Goal: Contribute content: Add original content to the website for others to see

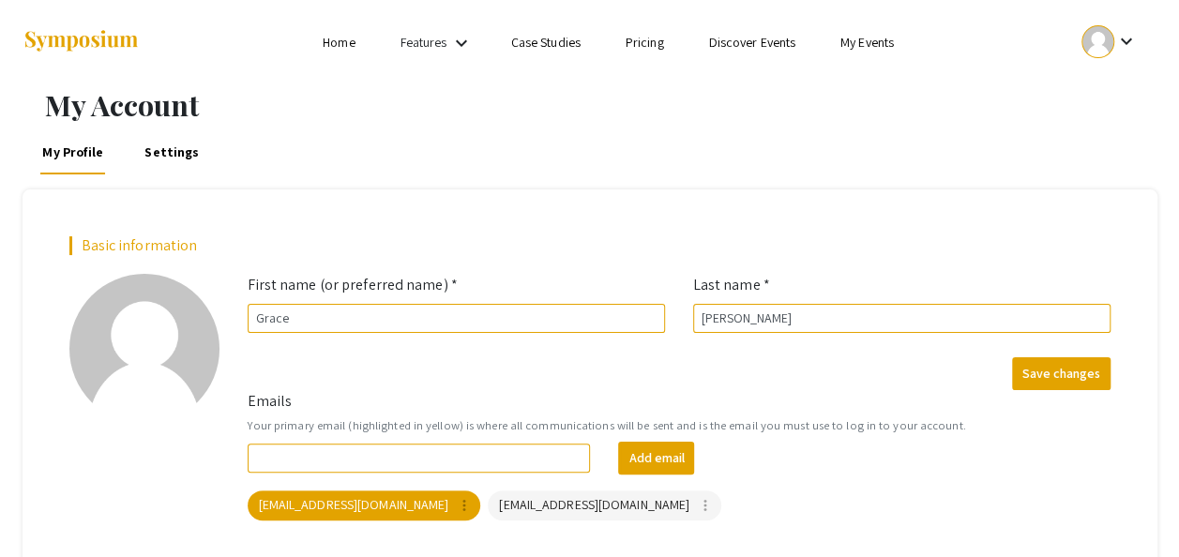
click at [330, 44] on link "Home" at bounding box center [339, 42] width 32 height 17
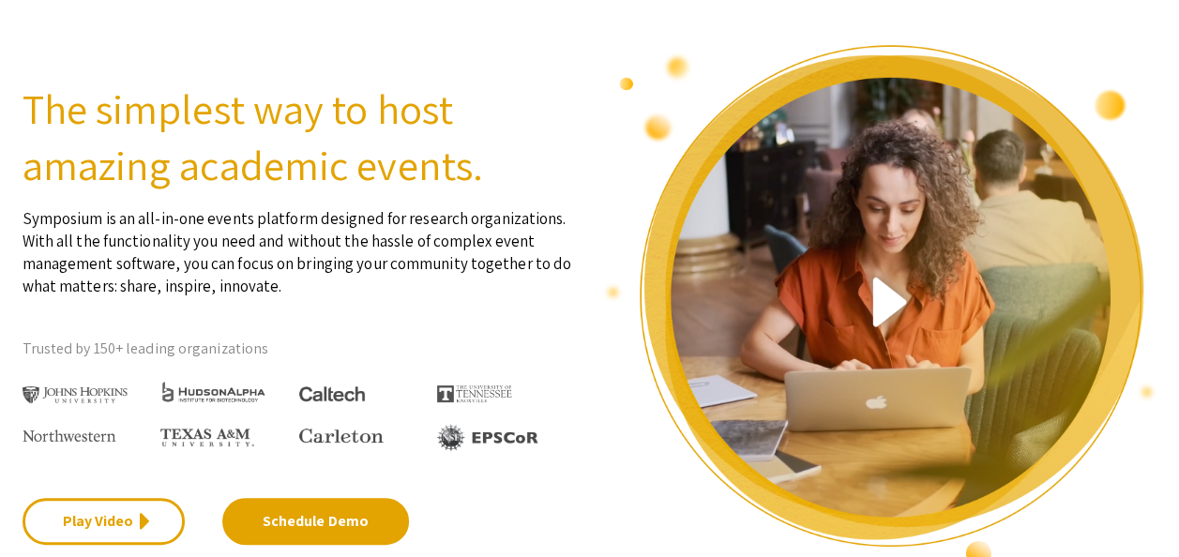
scroll to position [89, 0]
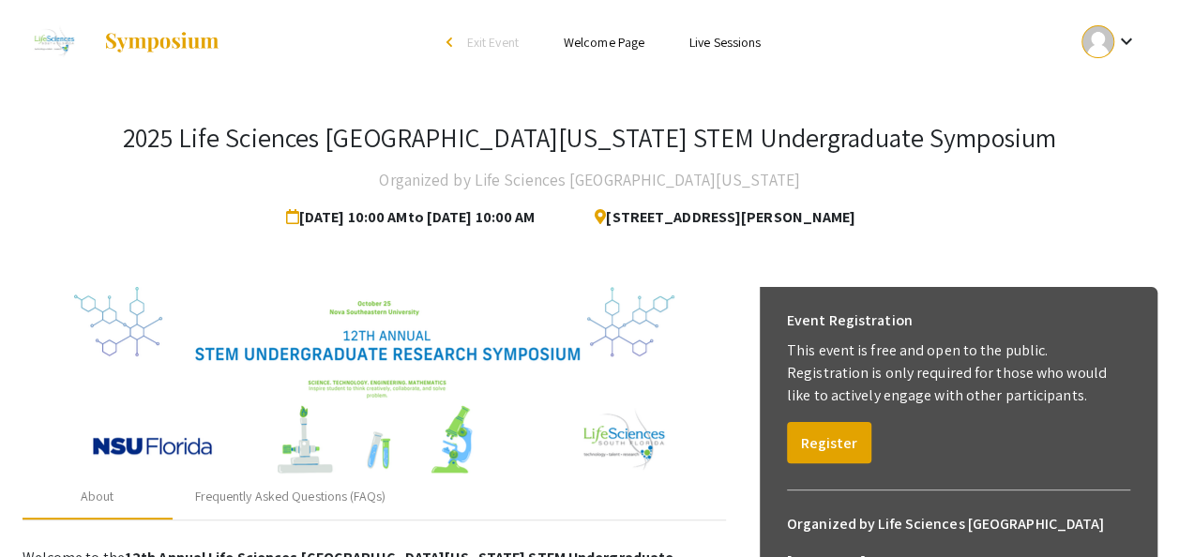
click at [961, 67] on ul "keyboard_arrow_down" at bounding box center [969, 42] width 374 height 84
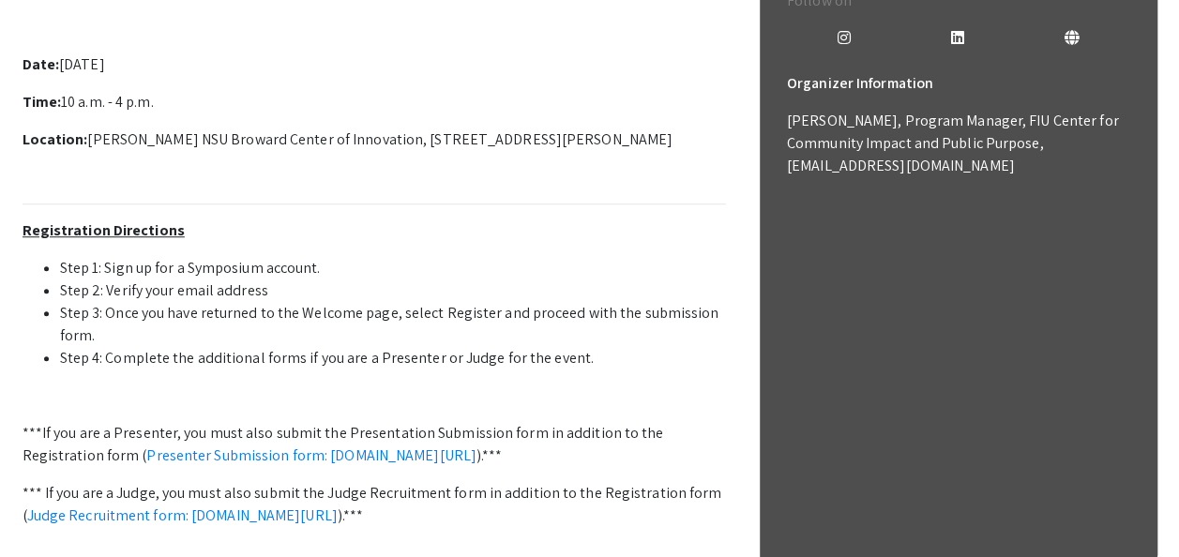
scroll to position [691, 0]
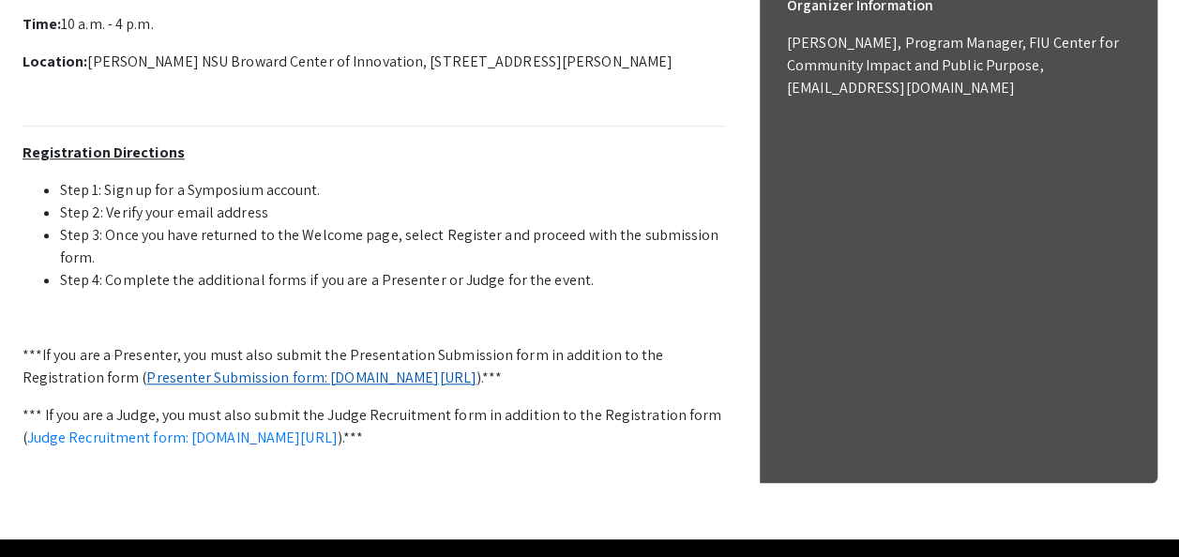
click at [413, 372] on link "Presenter Submission form: symposium.foragerone.com/lssfsymposium2025/submission" at bounding box center [311, 378] width 330 height 20
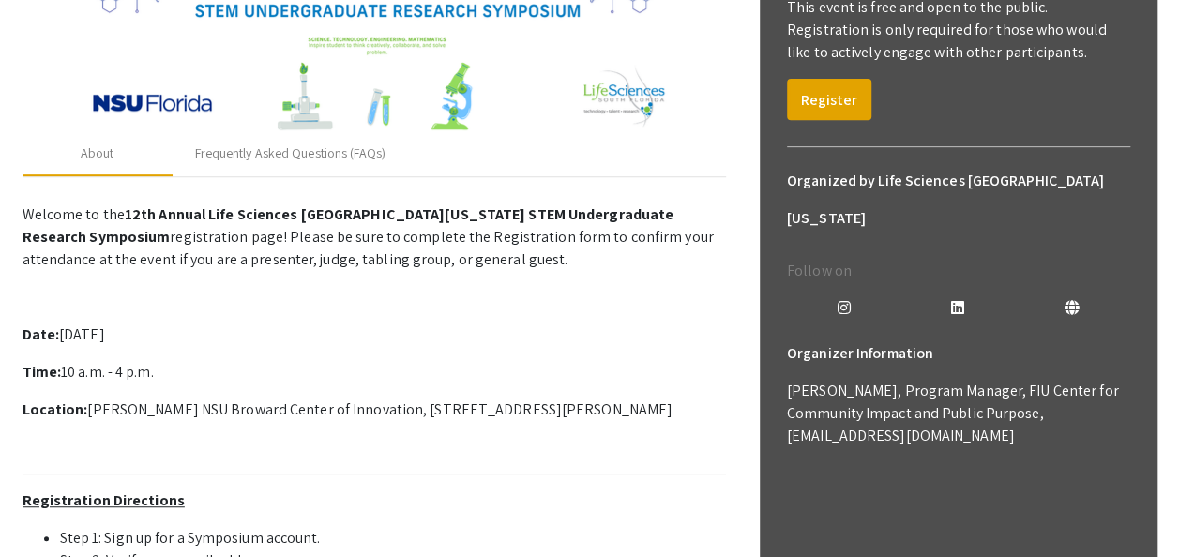
scroll to position [342, 0]
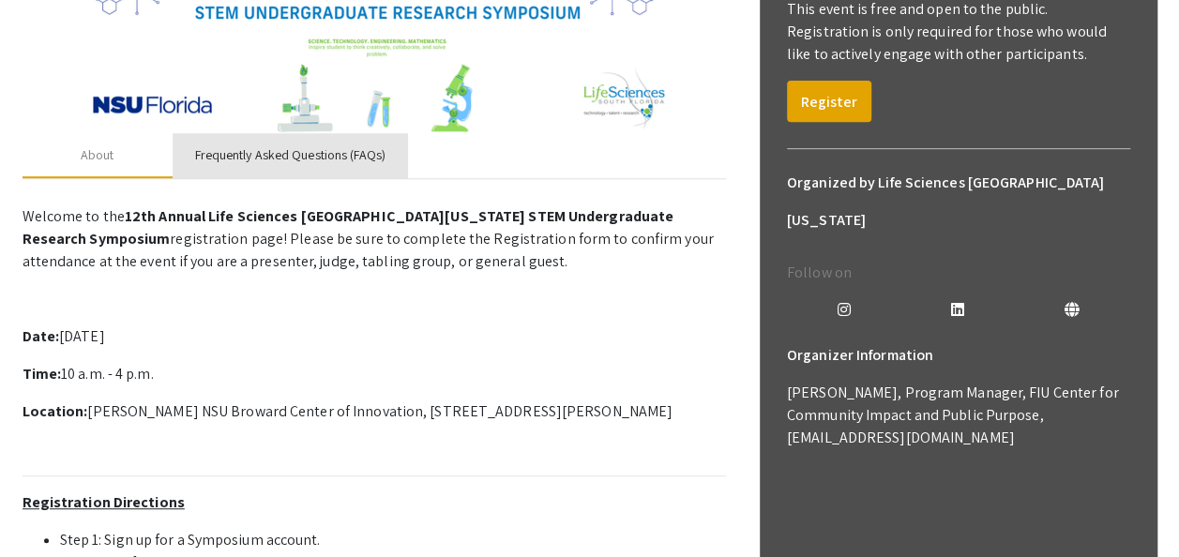
click at [332, 159] on div "Frequently Asked Questions (FAQs)" at bounding box center [290, 155] width 190 height 20
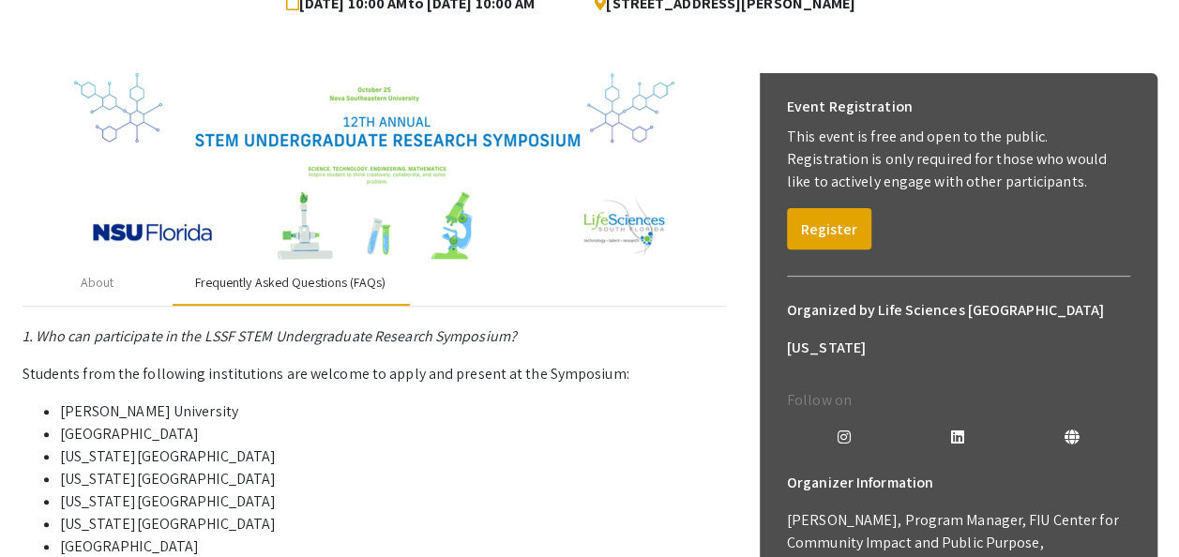
scroll to position [213, 0]
click at [855, 225] on button "Register" at bounding box center [829, 229] width 84 height 41
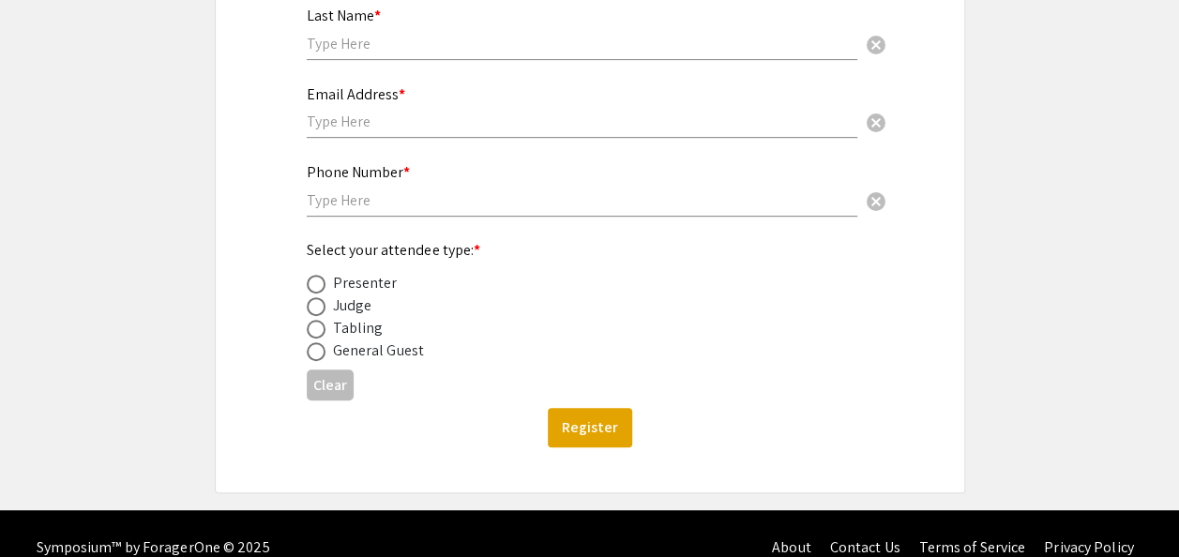
scroll to position [375, 0]
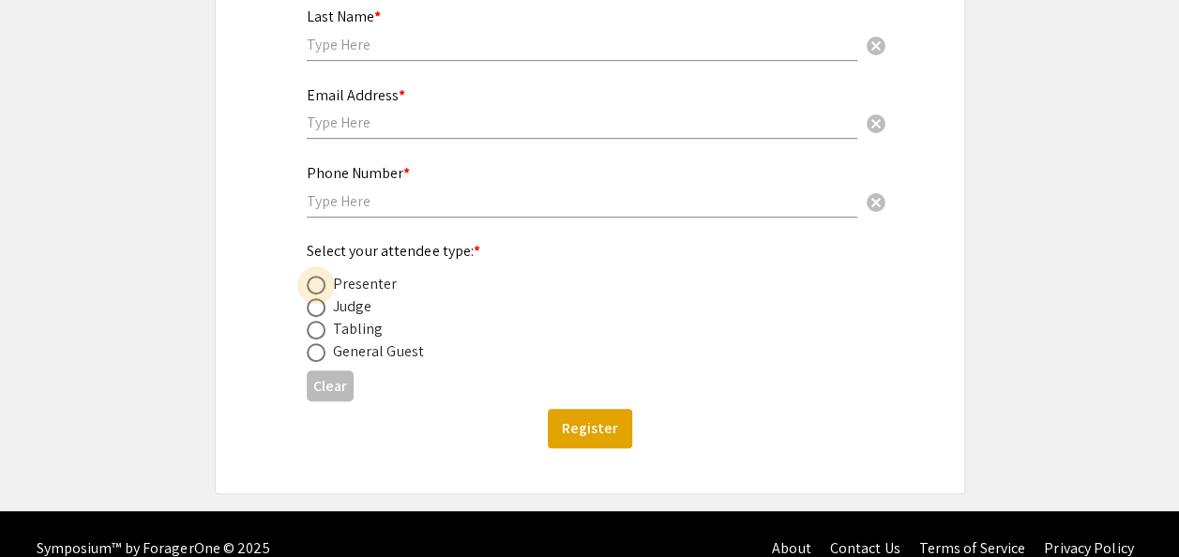
click at [314, 280] on span at bounding box center [316, 285] width 19 height 19
click at [314, 280] on input "radio" at bounding box center [316, 285] width 19 height 19
radio input "true"
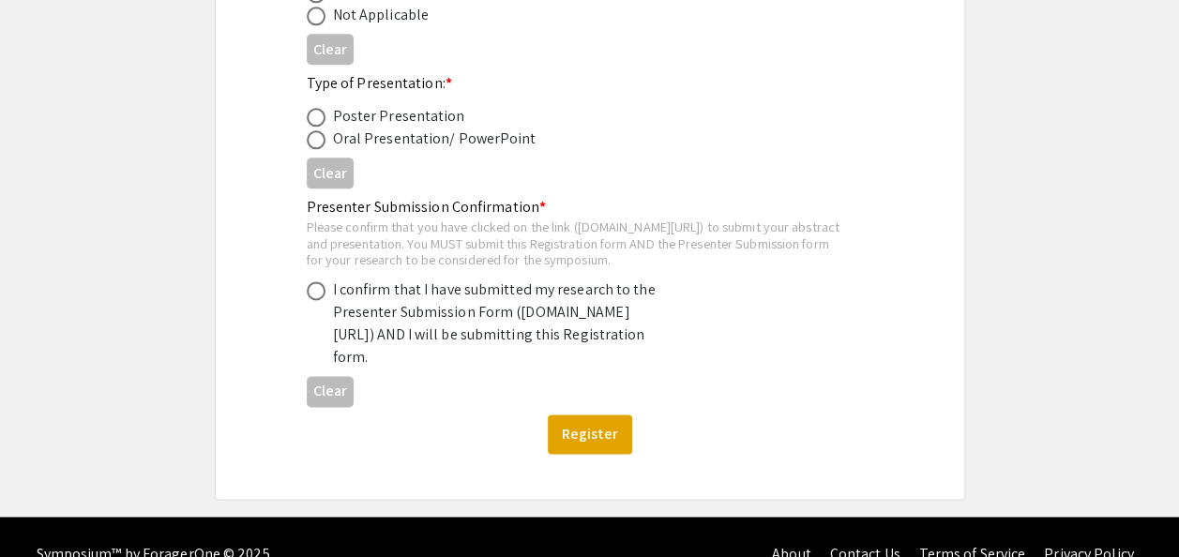
scroll to position [1111, 0]
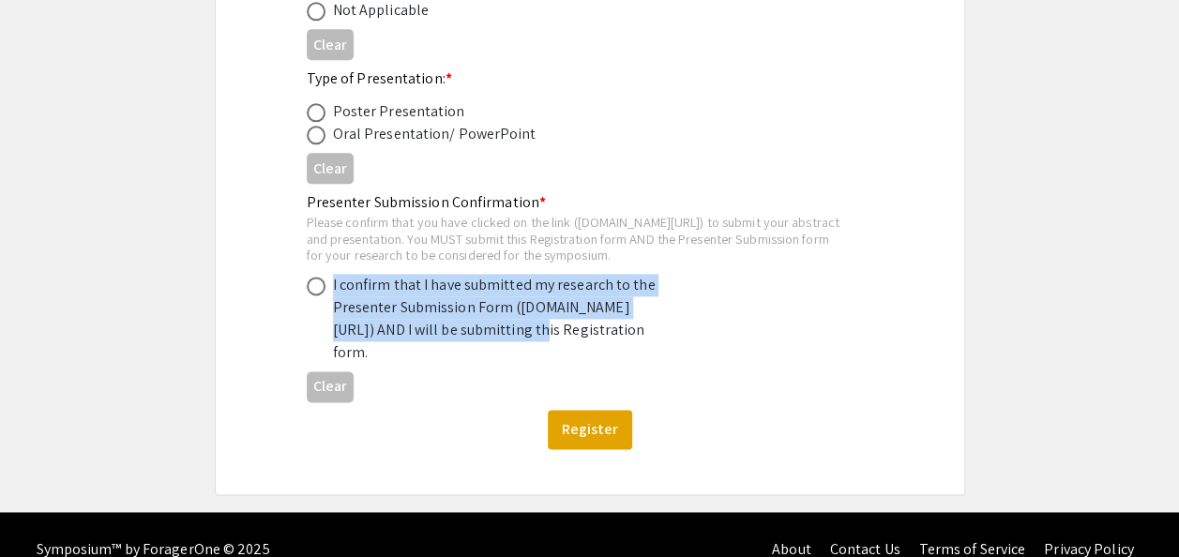
drag, startPoint x: 328, startPoint y: 347, endPoint x: 360, endPoint y: 363, distance: 35.7
click at [360, 363] on div "I confirm that I have submitted my research to the Presenter Submission Form (s…" at bounding box center [575, 319] width 537 height 90
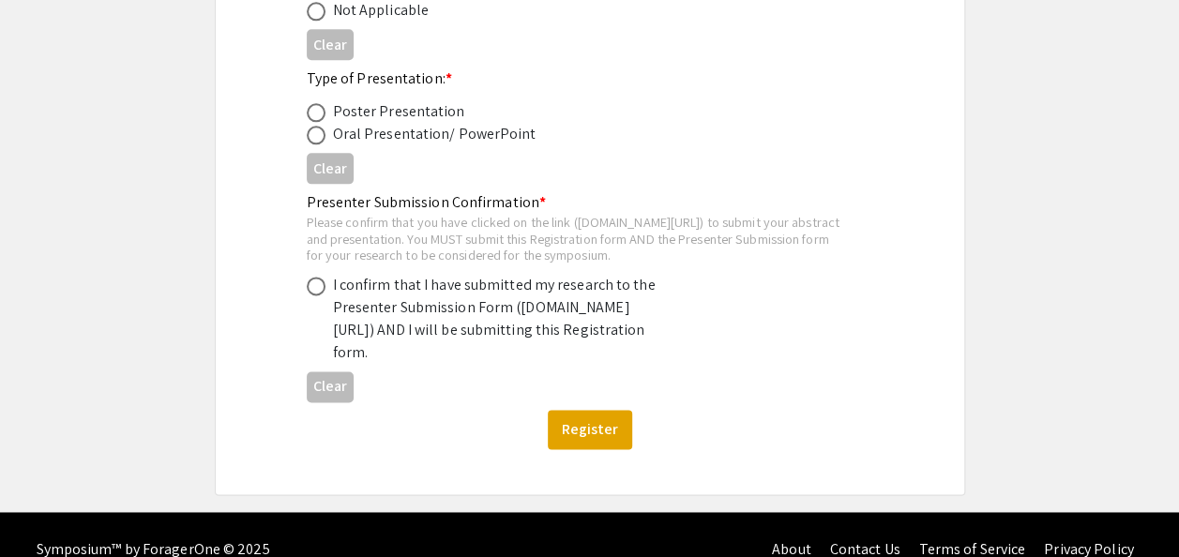
drag, startPoint x: 360, startPoint y: 363, endPoint x: 402, endPoint y: 368, distance: 42.5
click at [402, 364] on div "I confirm that I have submitted my research to the Presenter Submission Form (s…" at bounding box center [497, 319] width 328 height 90
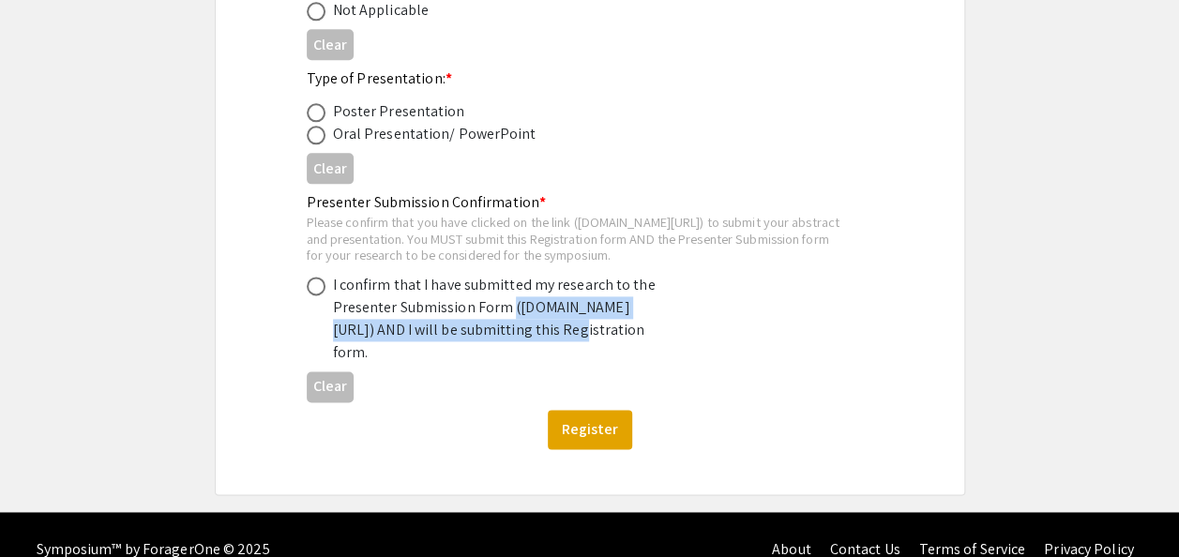
drag, startPoint x: 395, startPoint y: 369, endPoint x: 330, endPoint y: 353, distance: 66.7
click at [330, 353] on div "I confirm that I have submitted my research to the Presenter Submission Form (s…" at bounding box center [575, 319] width 537 height 90
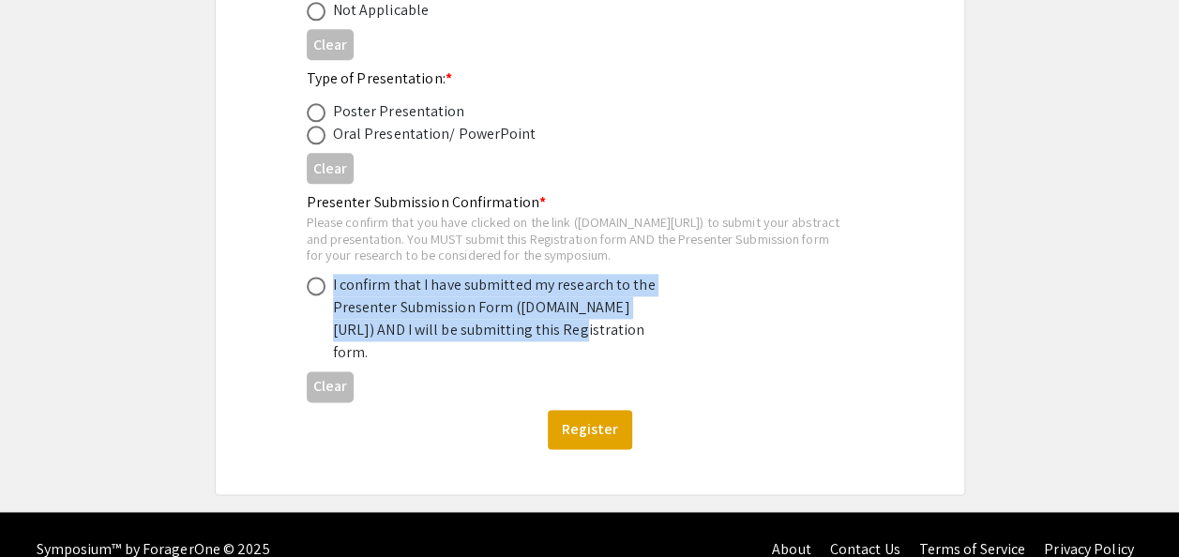
drag, startPoint x: 330, startPoint y: 353, endPoint x: 351, endPoint y: 347, distance: 21.4
click at [351, 347] on div "I confirm that I have submitted my research to the Presenter Submission Form (s…" at bounding box center [497, 319] width 328 height 90
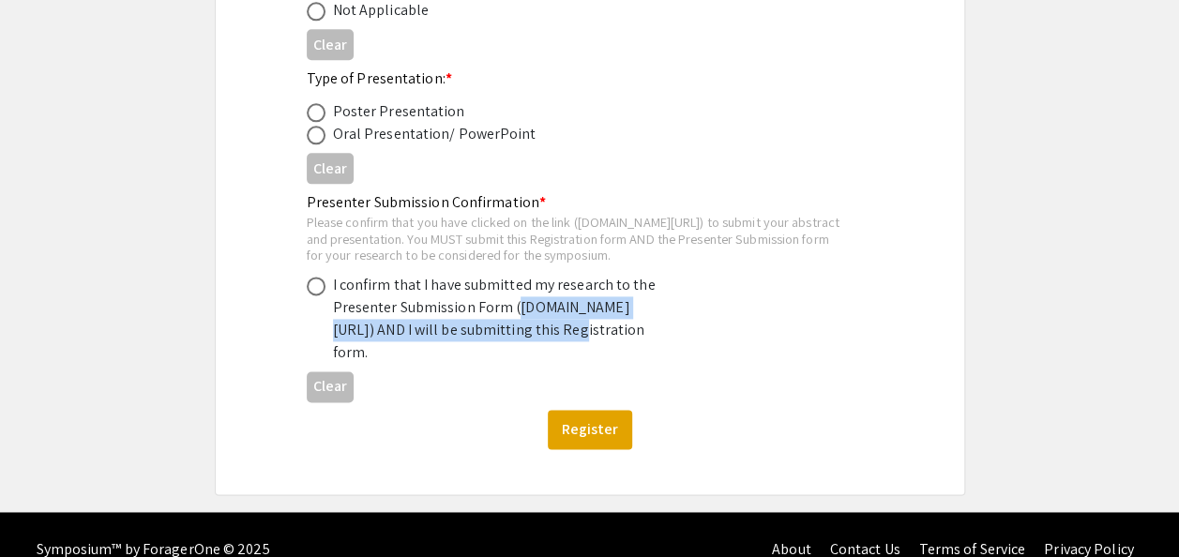
drag, startPoint x: 336, startPoint y: 347, endPoint x: 395, endPoint y: 370, distance: 63.3
click at [395, 364] on div "I confirm that I have submitted my research to the Presenter Submission Form (s…" at bounding box center [497, 319] width 328 height 90
copy div "symposium.foragerone.com/lssfsymposium2025/submission"
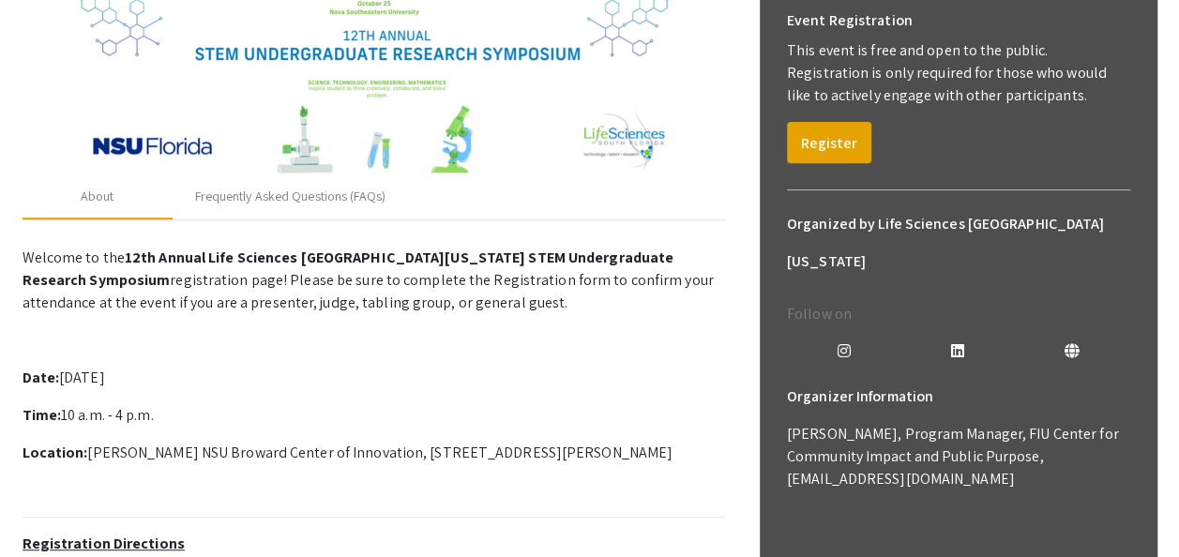
scroll to position [291, 0]
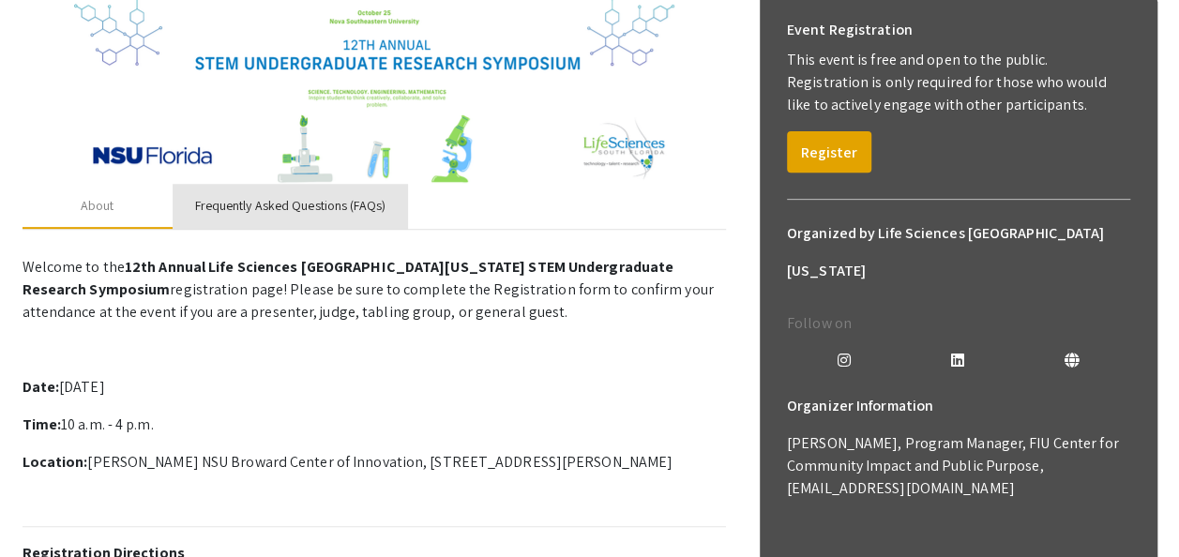
click at [310, 205] on div "Frequently Asked Questions (FAQs)" at bounding box center [290, 206] width 190 height 20
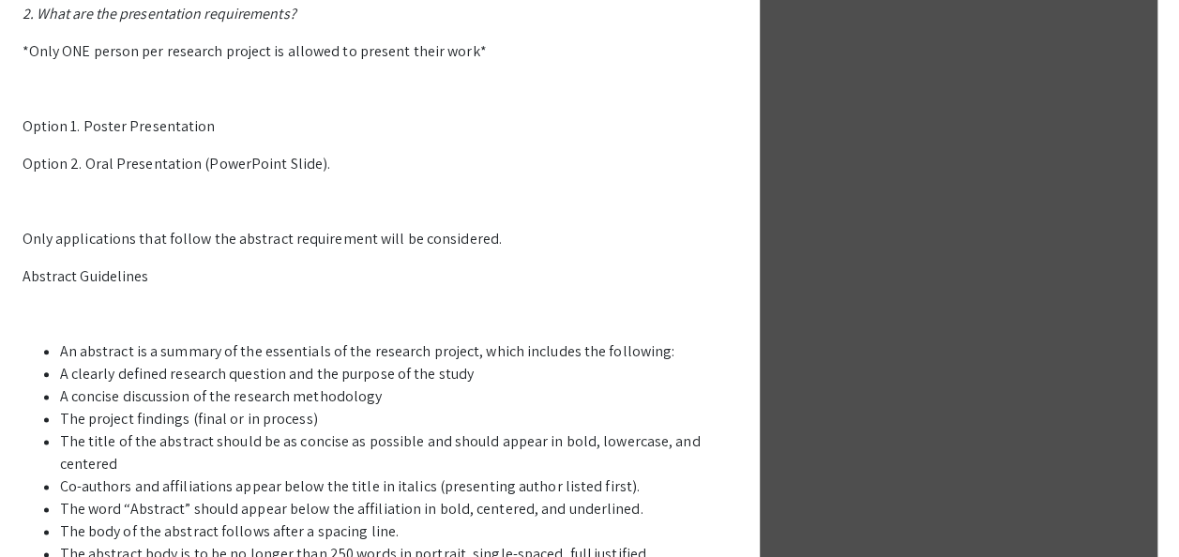
scroll to position [953, 0]
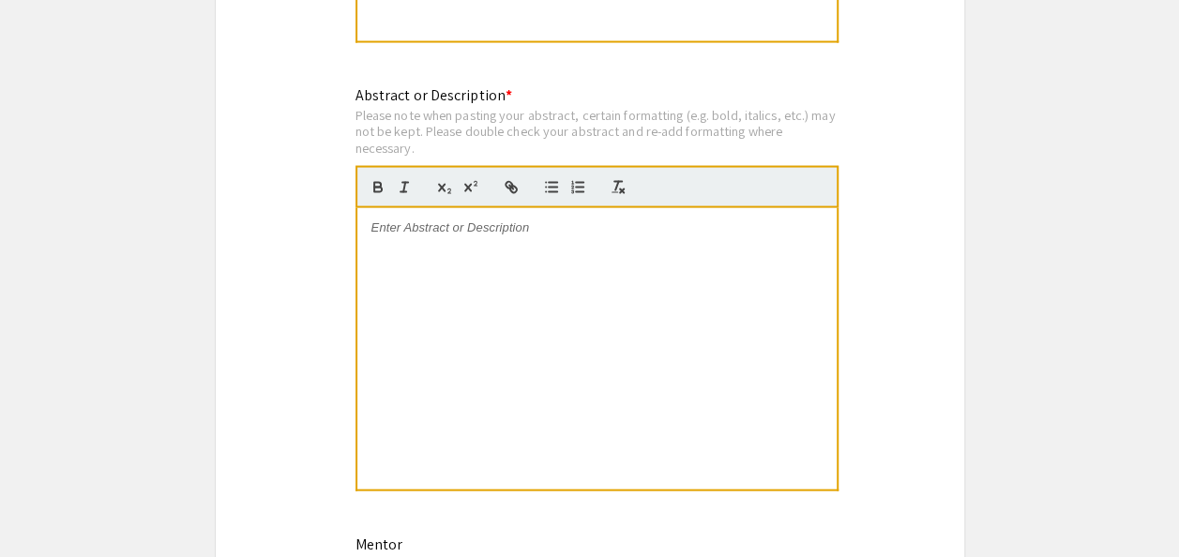
scroll to position [1847, 0]
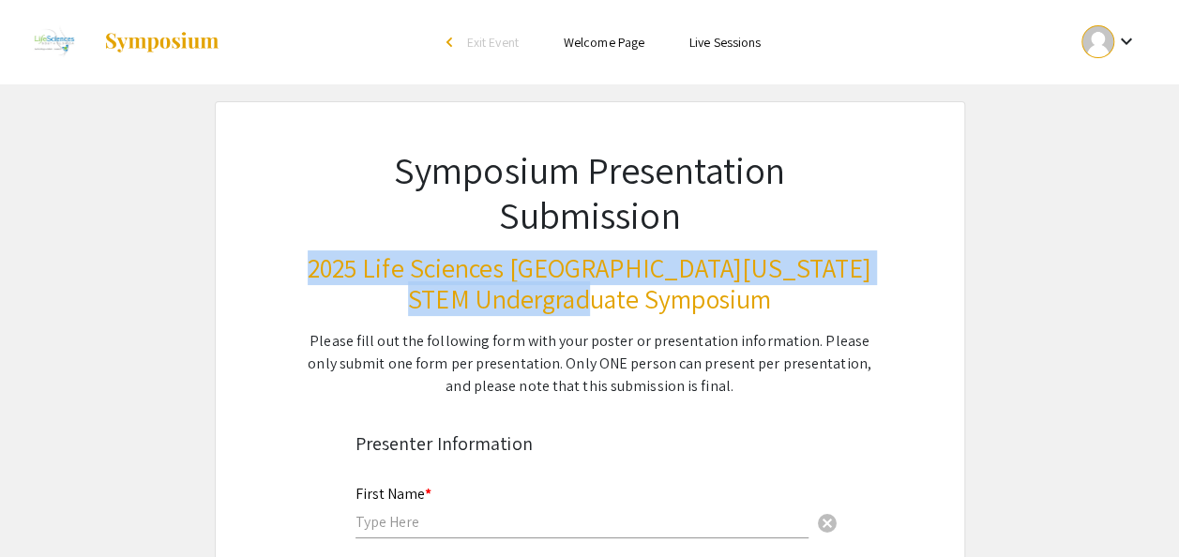
drag, startPoint x: 382, startPoint y: 262, endPoint x: 752, endPoint y: 287, distance: 370.5
click at [752, 287] on h3 "2025 Life Sciences South Florida STEM Undergraduate Symposium" at bounding box center [590, 283] width 567 height 63
copy h3 "2025 Life Sciences South Florida STEM Undergraduate Symposium"
click at [686, 285] on h3 "2025 Life Sciences South Florida STEM Undergraduate Symposium" at bounding box center [590, 283] width 567 height 63
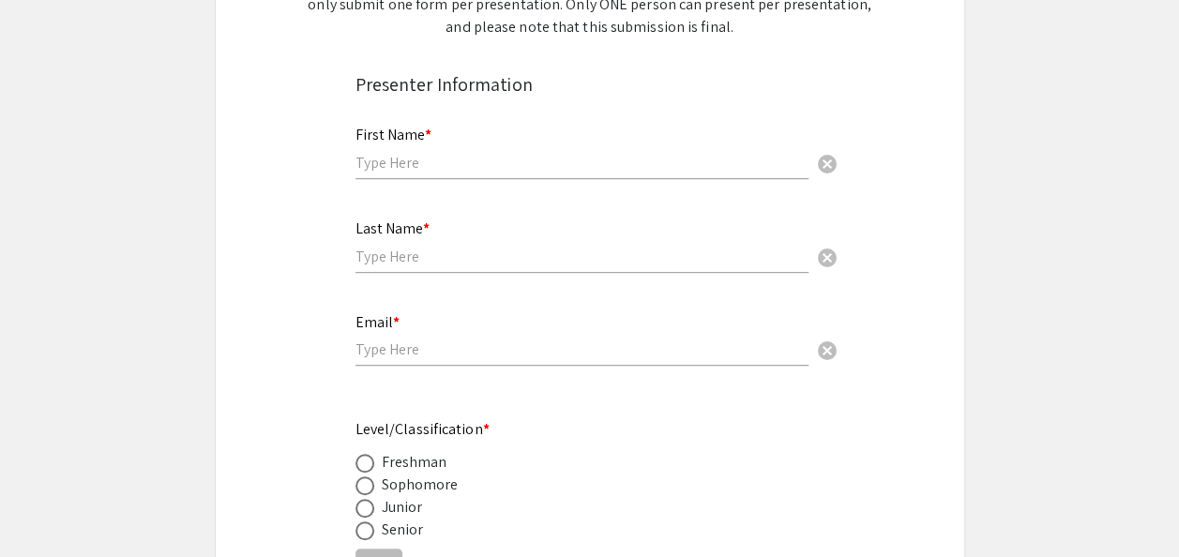
scroll to position [317, 0]
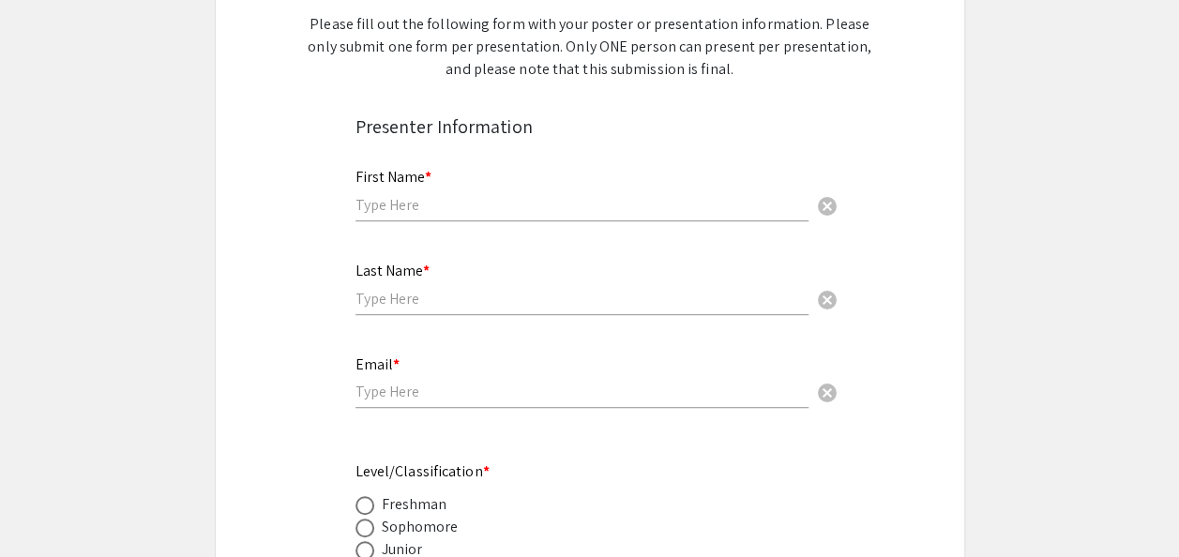
click at [478, 214] on input "text" at bounding box center [582, 205] width 453 height 20
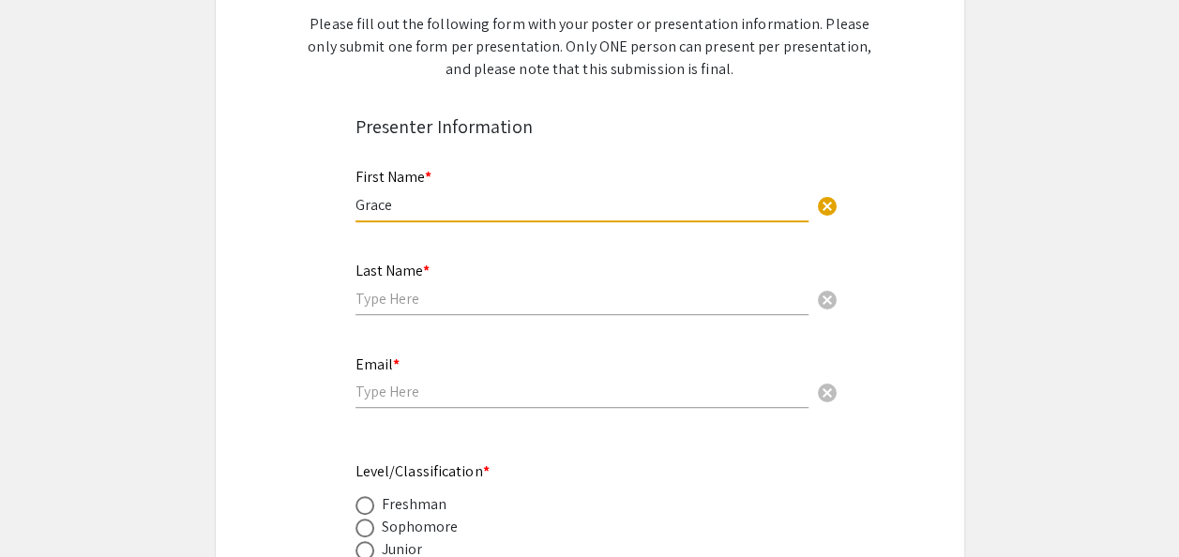
type input "Grace"
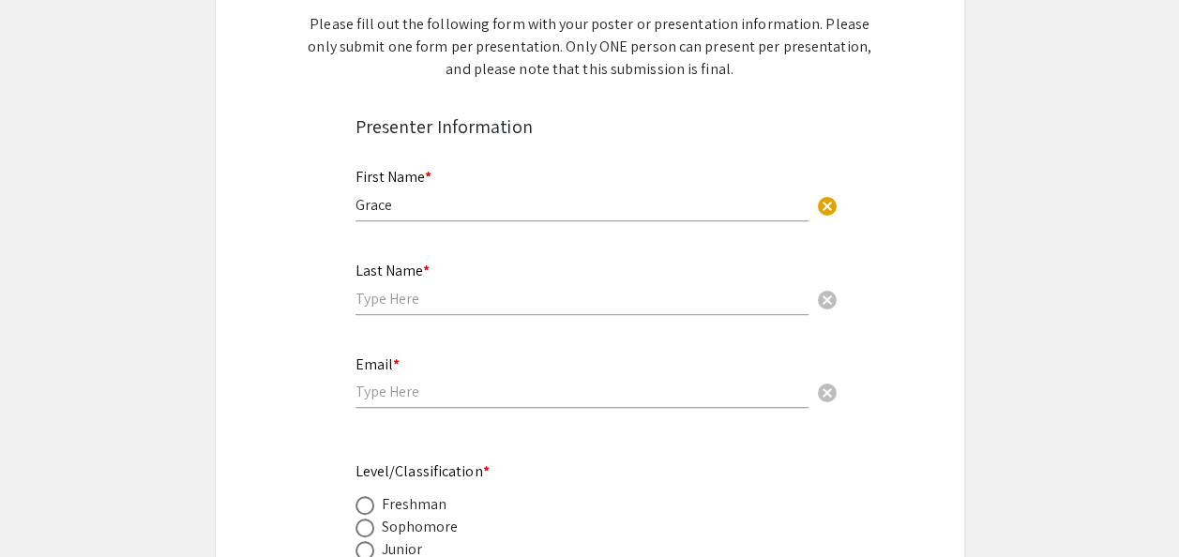
click at [442, 284] on div "Last Name * cancel" at bounding box center [582, 279] width 453 height 71
type input "[PERSON_NAME]"
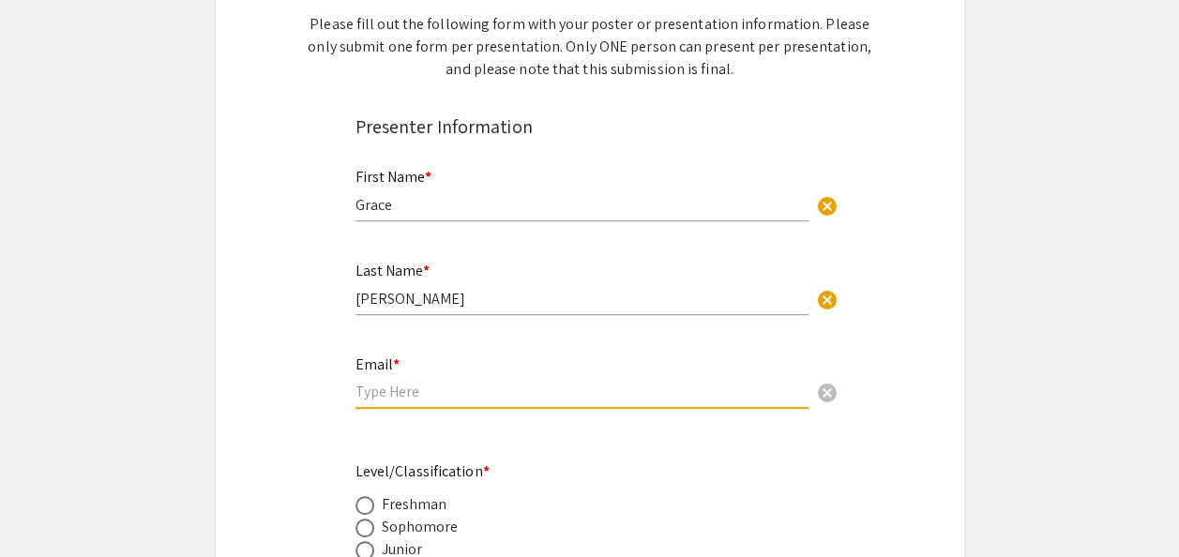
click at [419, 390] on input "email" at bounding box center [582, 392] width 453 height 20
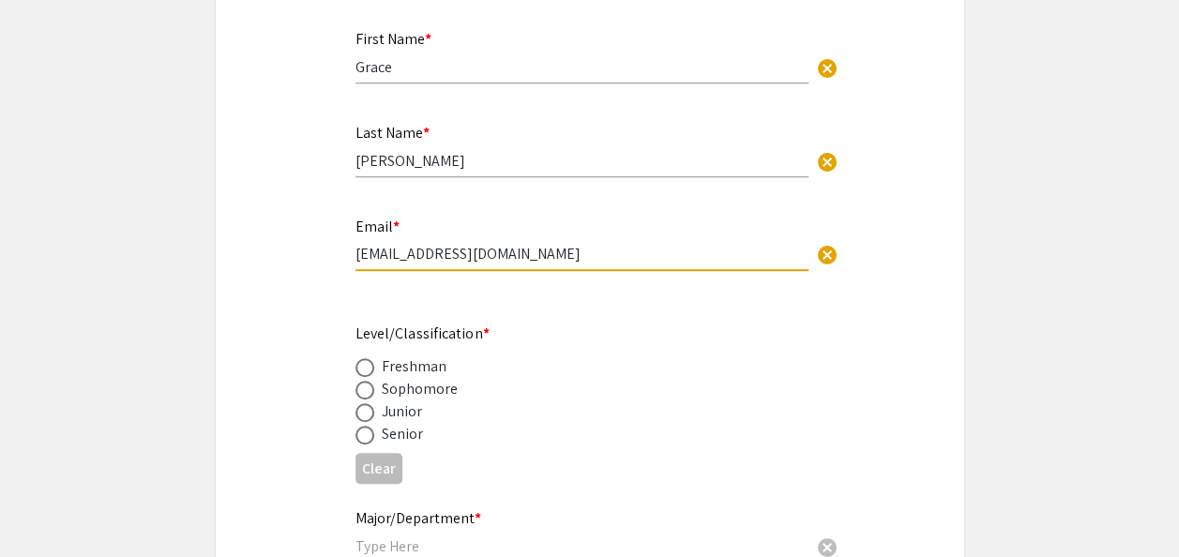
scroll to position [456, 0]
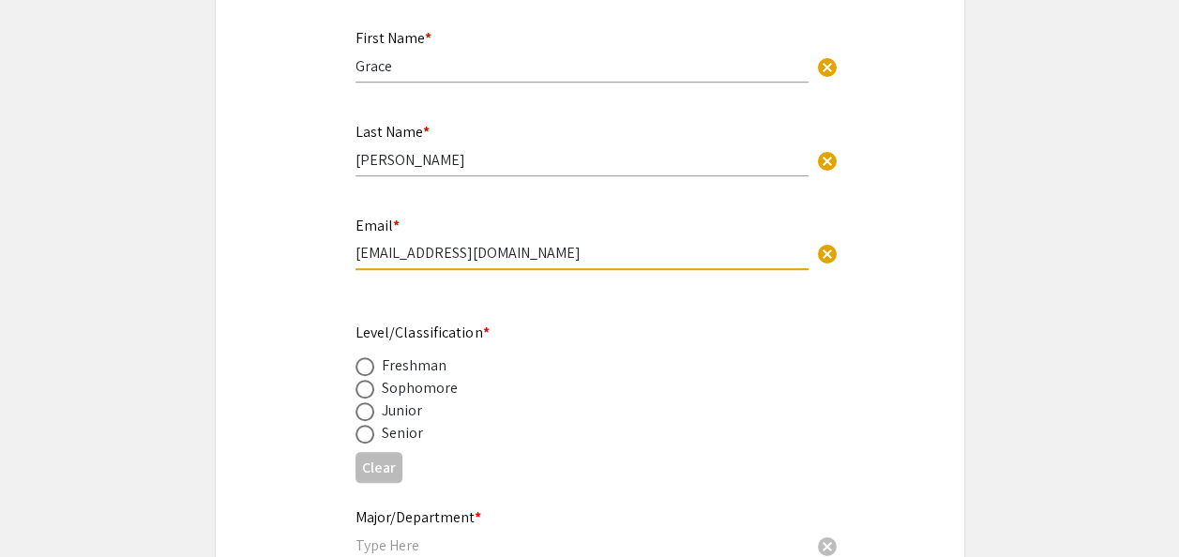
type input "[EMAIL_ADDRESS][DOMAIN_NAME]"
click at [362, 438] on span at bounding box center [365, 434] width 19 height 19
click at [362, 438] on input "radio" at bounding box center [365, 434] width 19 height 19
radio input "true"
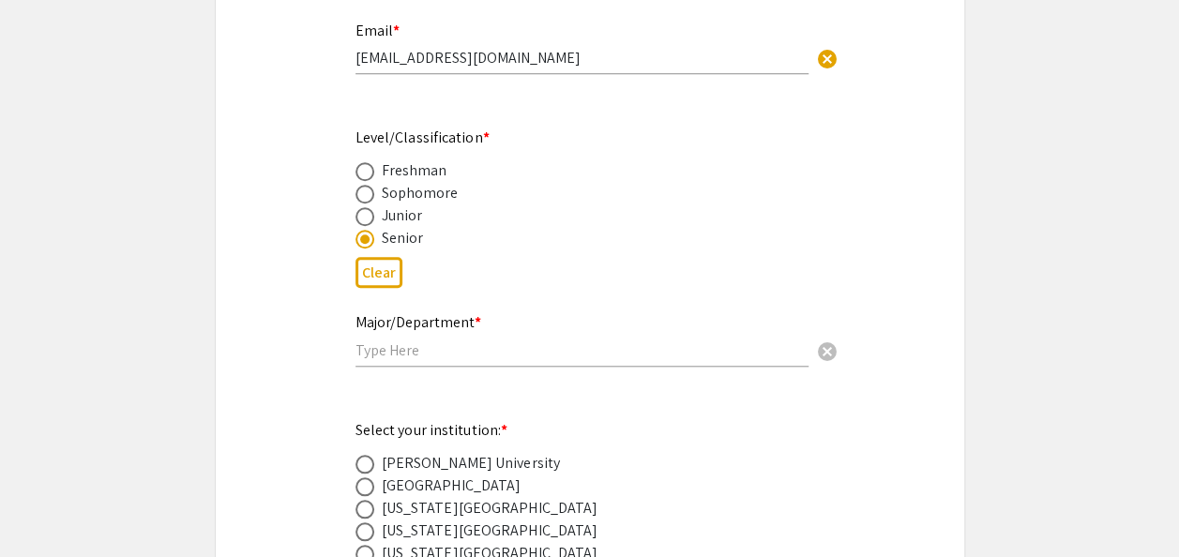
scroll to position [663, 0]
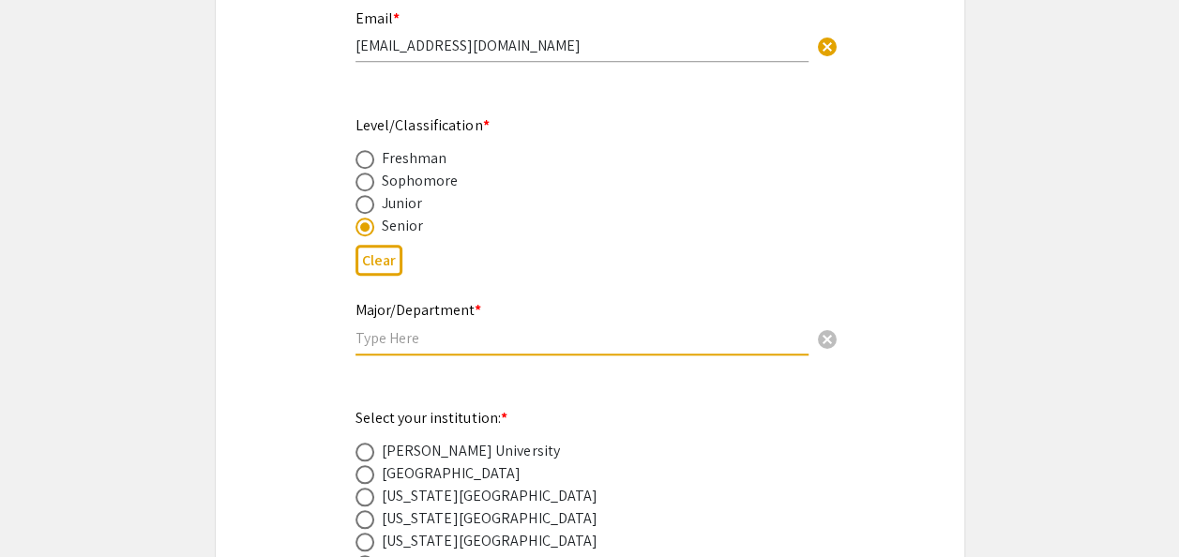
click at [415, 340] on input "text" at bounding box center [582, 338] width 453 height 20
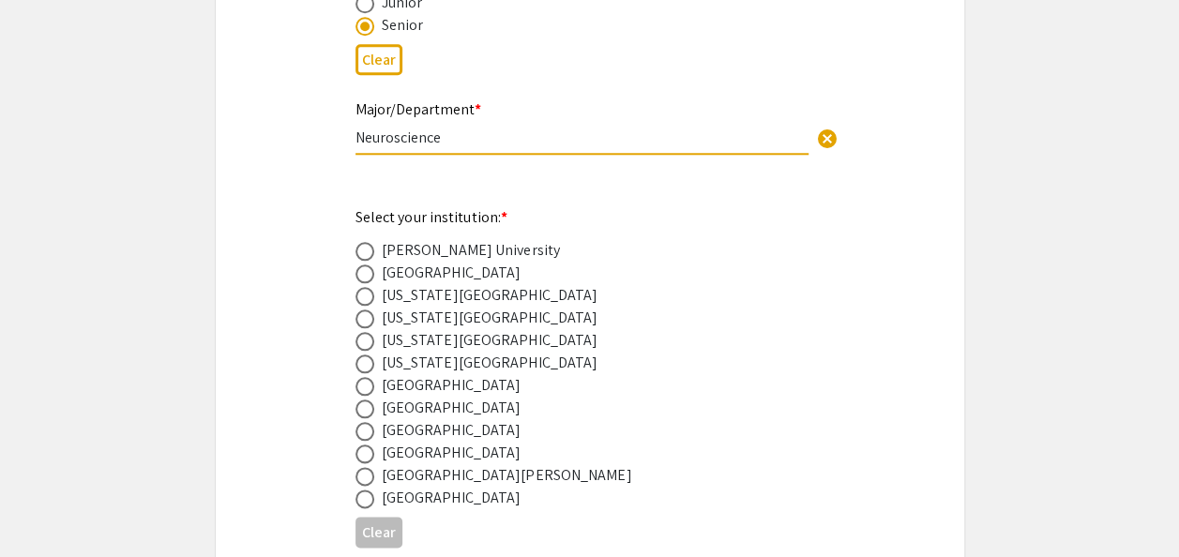
scroll to position [900, 0]
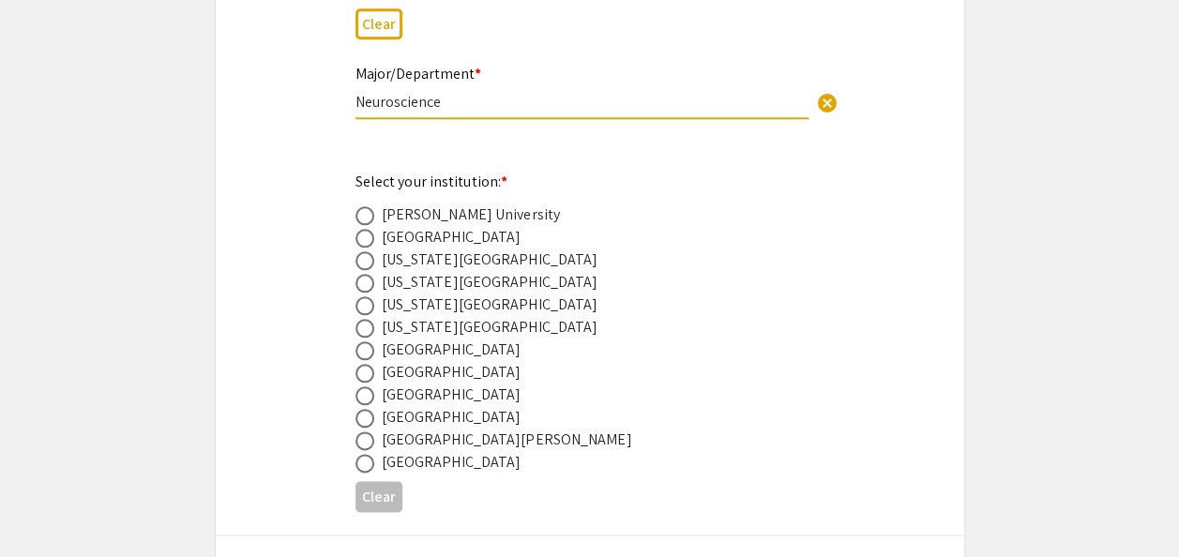
type input "Neuroscience"
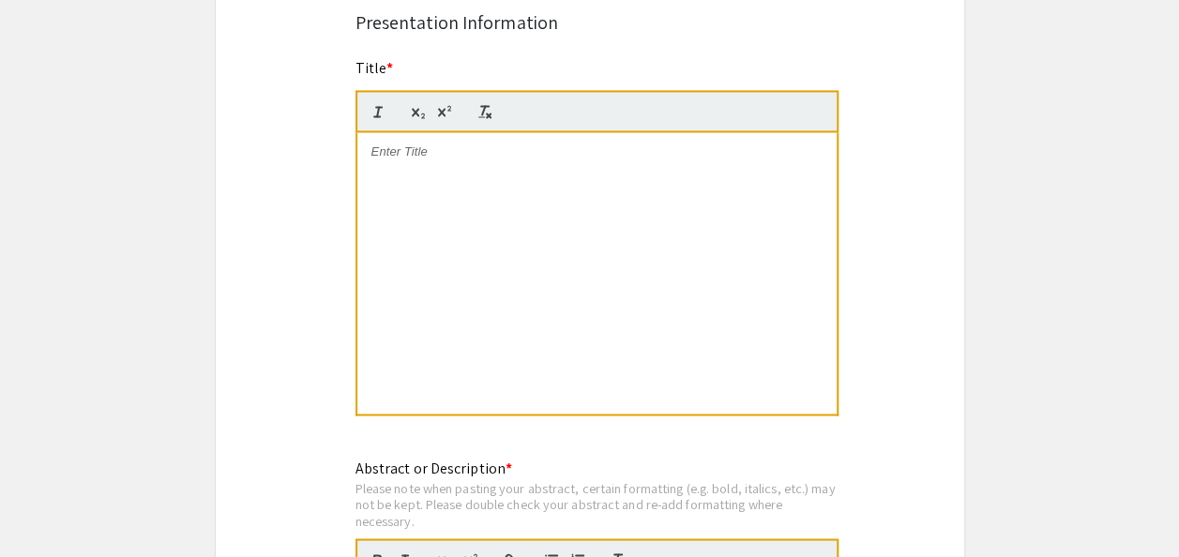
scroll to position [1473, 0]
click at [59, 326] on app-submissions "Symposium Presentation Submission 2025 Life Sciences South Florida STEM Undergr…" at bounding box center [589, 321] width 1179 height 3386
